Goal: Task Accomplishment & Management: Manage account settings

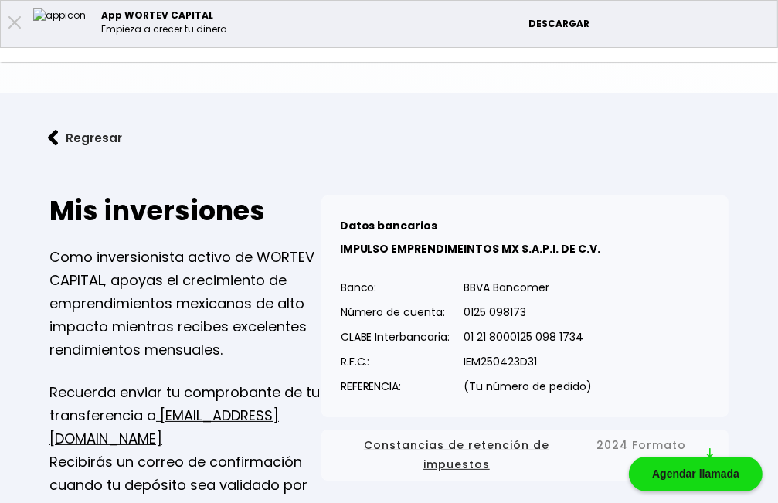
scroll to position [81, 0]
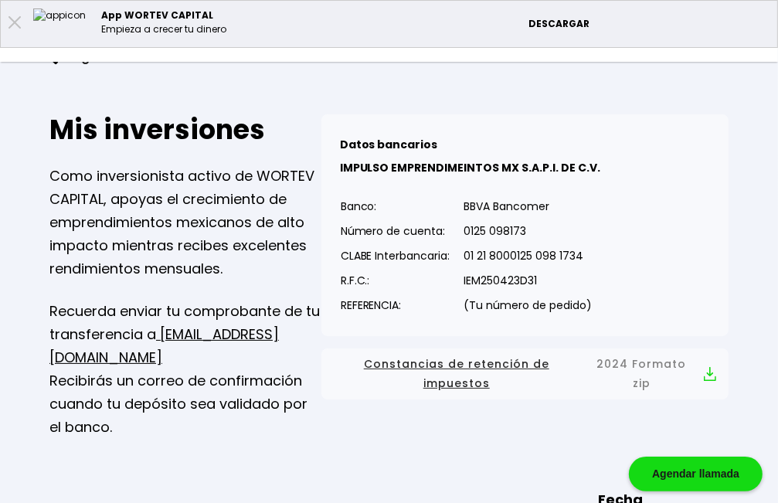
click at [0, 0] on li "Mis inversiones" at bounding box center [0, 0] width 0 height 0
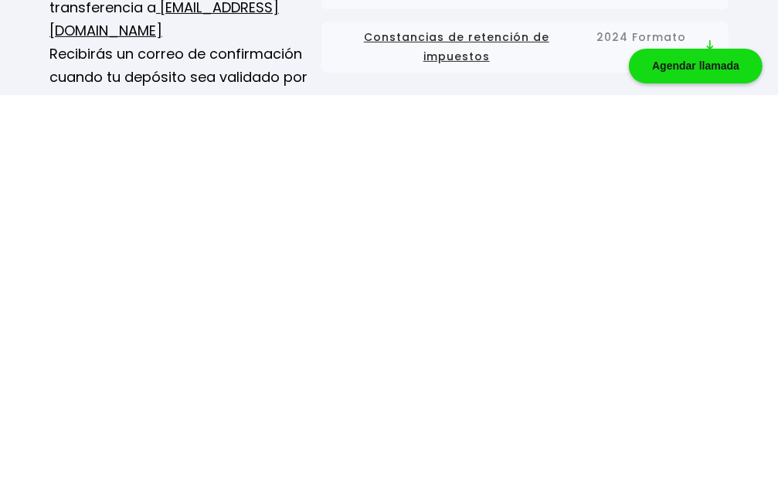
scroll to position [408, 0]
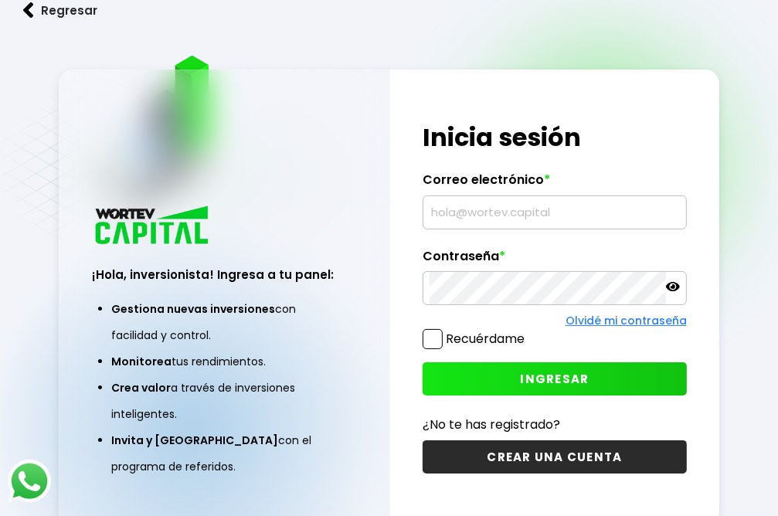
click at [447, 218] on input "text" at bounding box center [555, 212] width 250 height 32
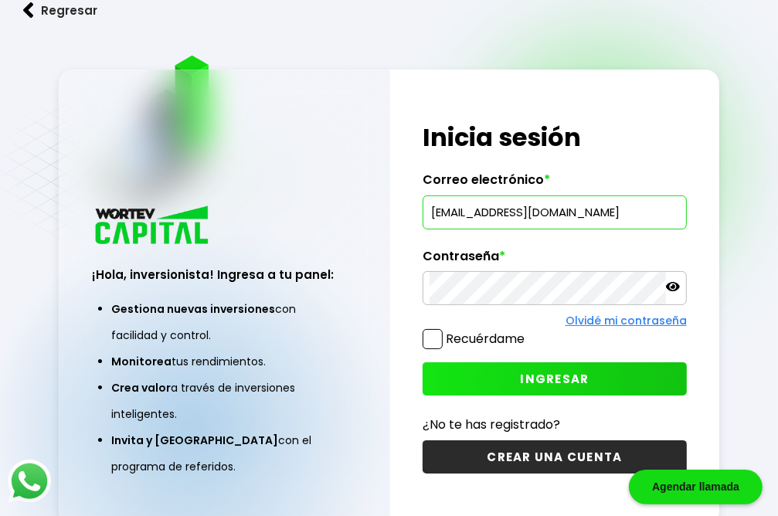
type input "[EMAIL_ADDRESS][DOMAIN_NAME]"
click at [543, 381] on span "INGRESAR" at bounding box center [554, 379] width 69 height 16
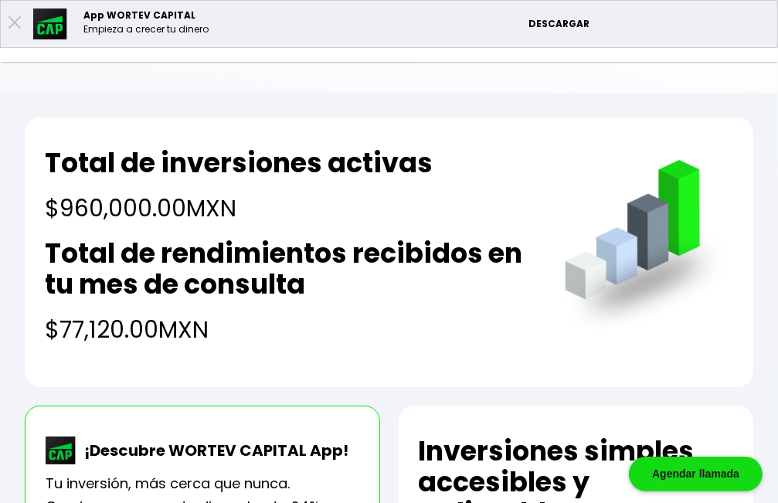
click at [0, 0] on li "Mis inversiones" at bounding box center [0, 0] width 0 height 0
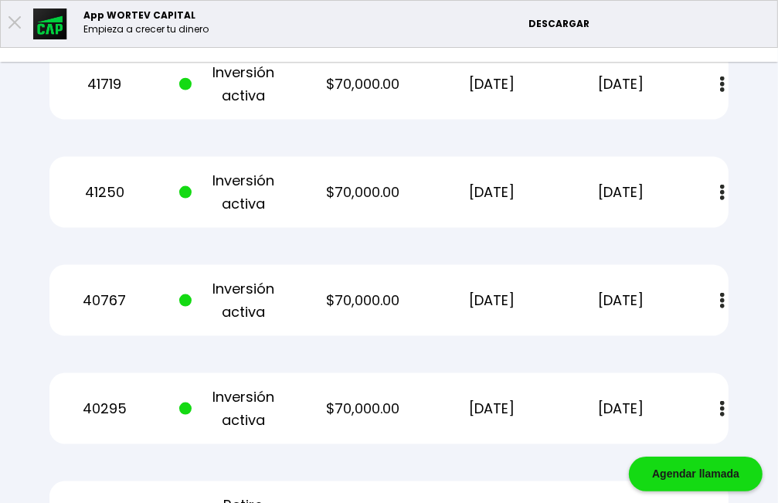
scroll to position [1456, 0]
